Goal: Information Seeking & Learning: Learn about a topic

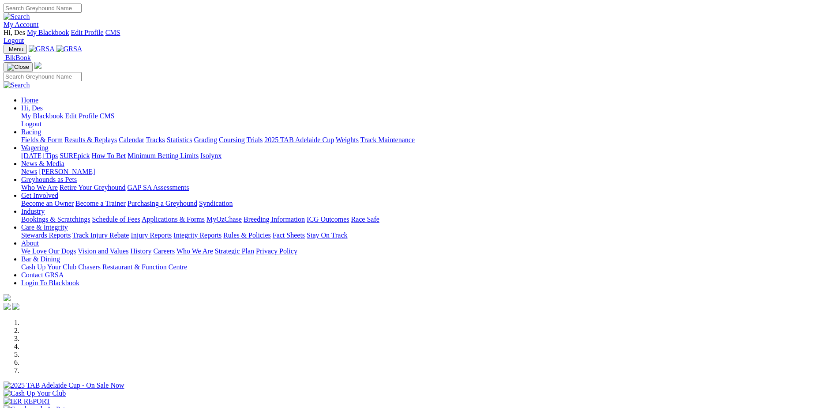
click at [117, 136] on link "Results & Replays" at bounding box center [90, 139] width 52 height 7
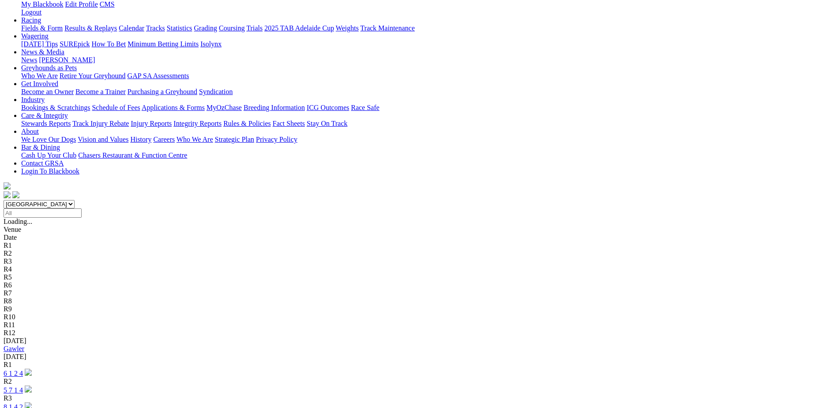
scroll to position [132, 0]
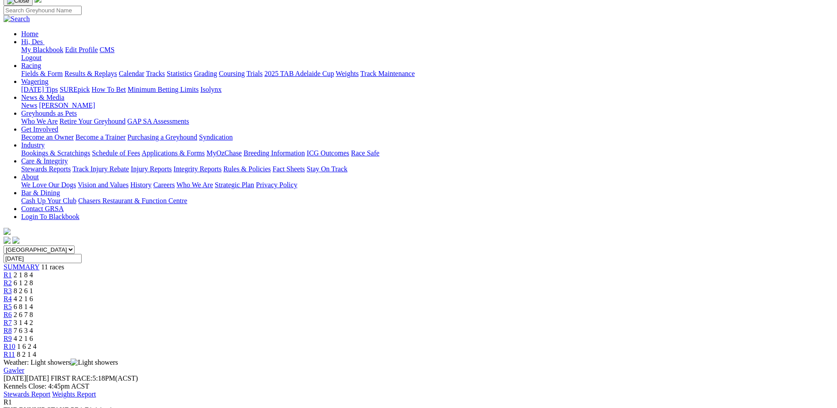
scroll to position [88, 0]
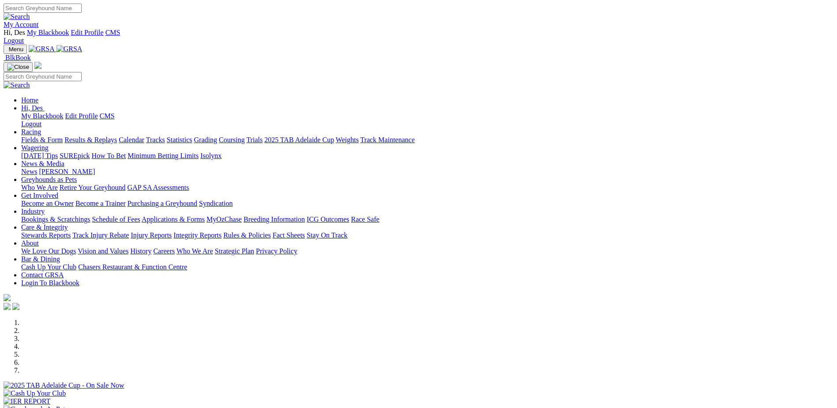
click at [205, 215] on link "Applications & Forms" at bounding box center [173, 218] width 63 height 7
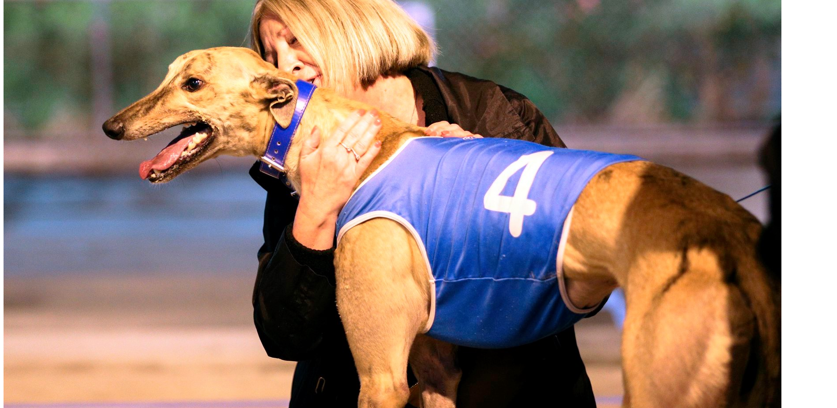
scroll to position [485, 0]
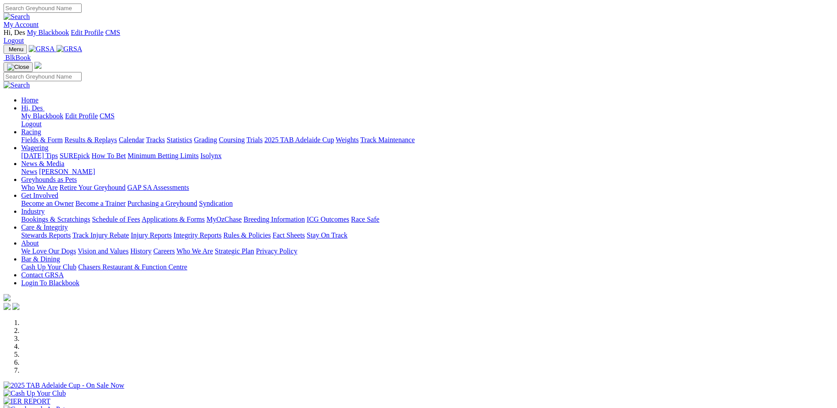
click at [41, 128] on link "Racing" at bounding box center [31, 131] width 20 height 7
click at [117, 136] on link "Results & Replays" at bounding box center [90, 139] width 52 height 7
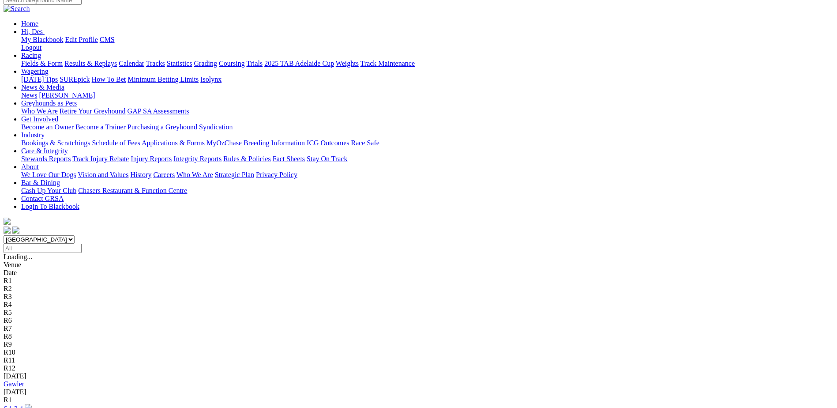
scroll to position [176, 0]
